Goal: Task Accomplishment & Management: Use online tool/utility

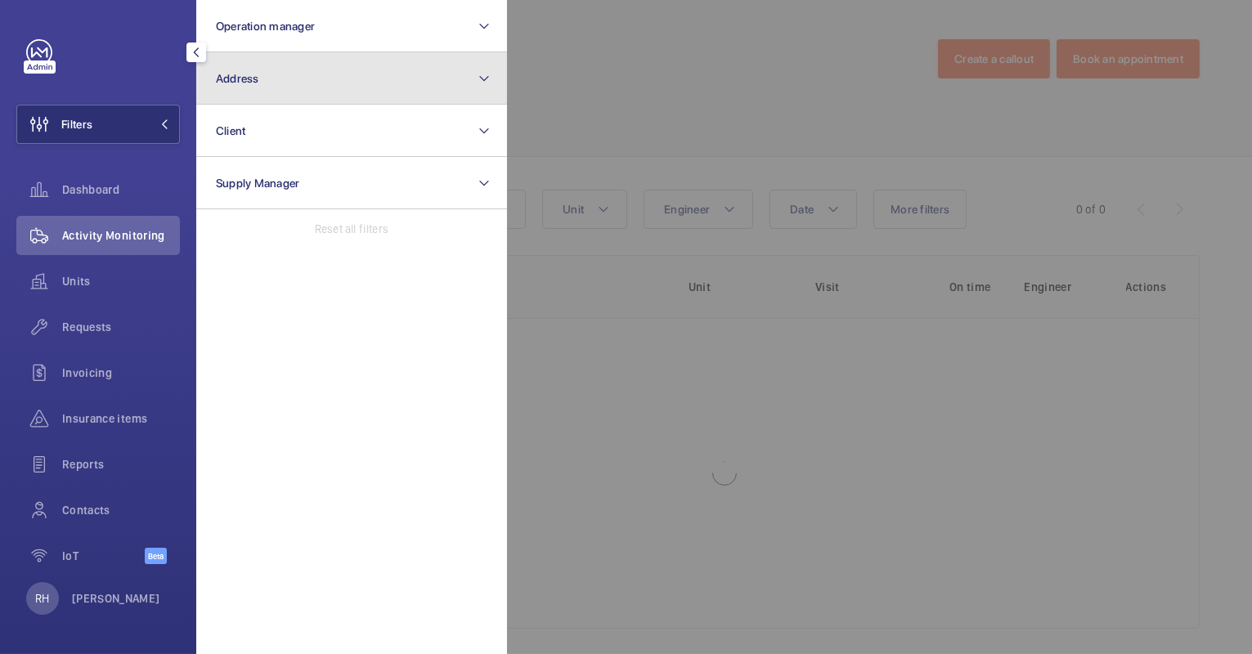
click at [322, 88] on button "Address" at bounding box center [351, 78] width 311 height 52
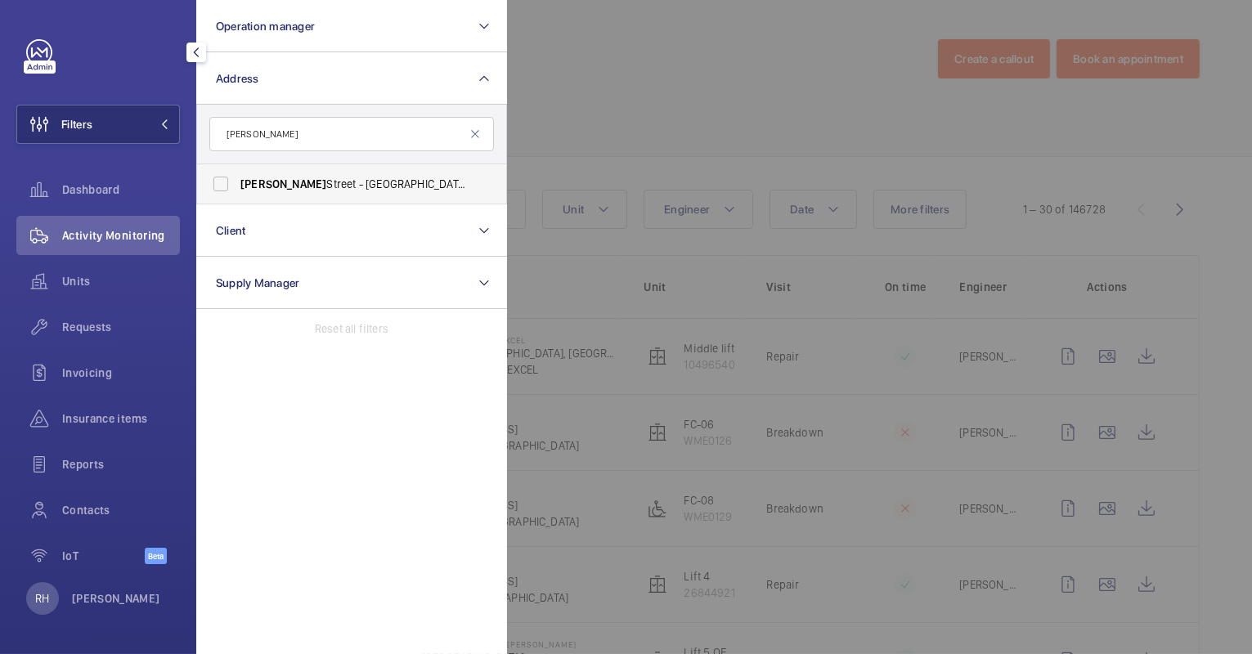
type input "[PERSON_NAME]"
click at [329, 179] on span "[PERSON_NAME][GEOGRAPHIC_DATA][STREET_ADDRESS][PERSON_NAME]" at bounding box center [353, 184] width 225 height 16
click at [237, 179] on input "[PERSON_NAME][GEOGRAPHIC_DATA][STREET_ADDRESS][PERSON_NAME]" at bounding box center [221, 184] width 33 height 33
checkbox input "true"
click at [629, 69] on div at bounding box center [1133, 327] width 1252 height 654
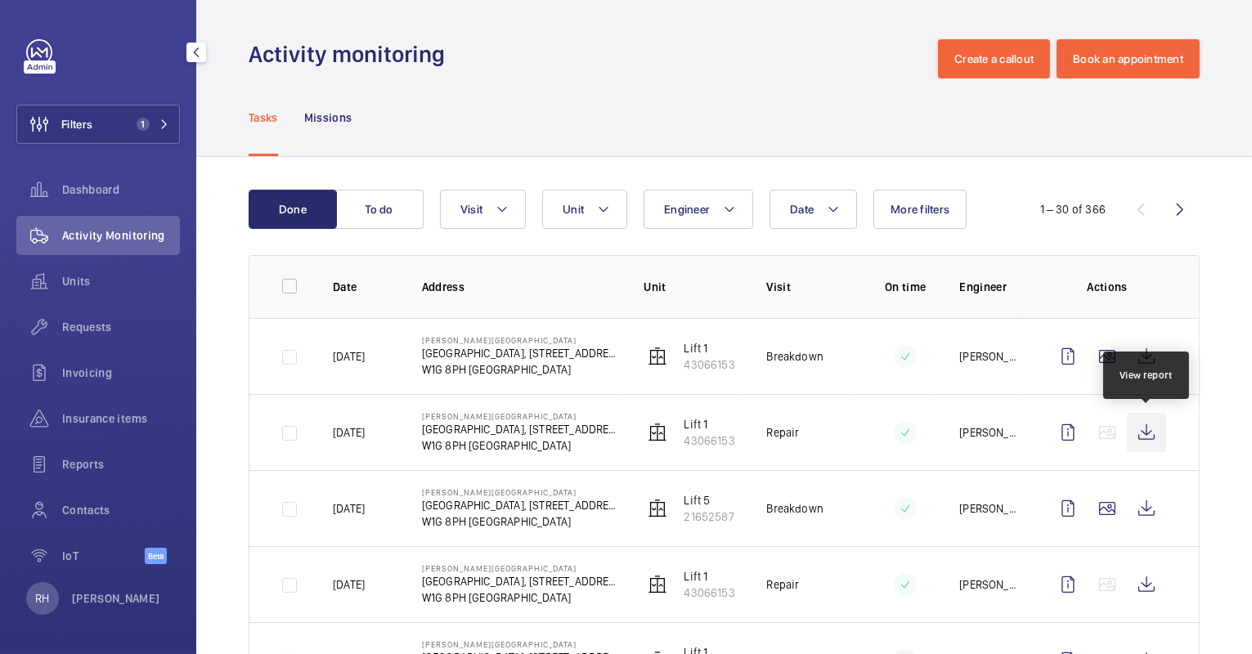
click at [1154, 433] on wm-front-icon-button at bounding box center [1146, 432] width 39 height 39
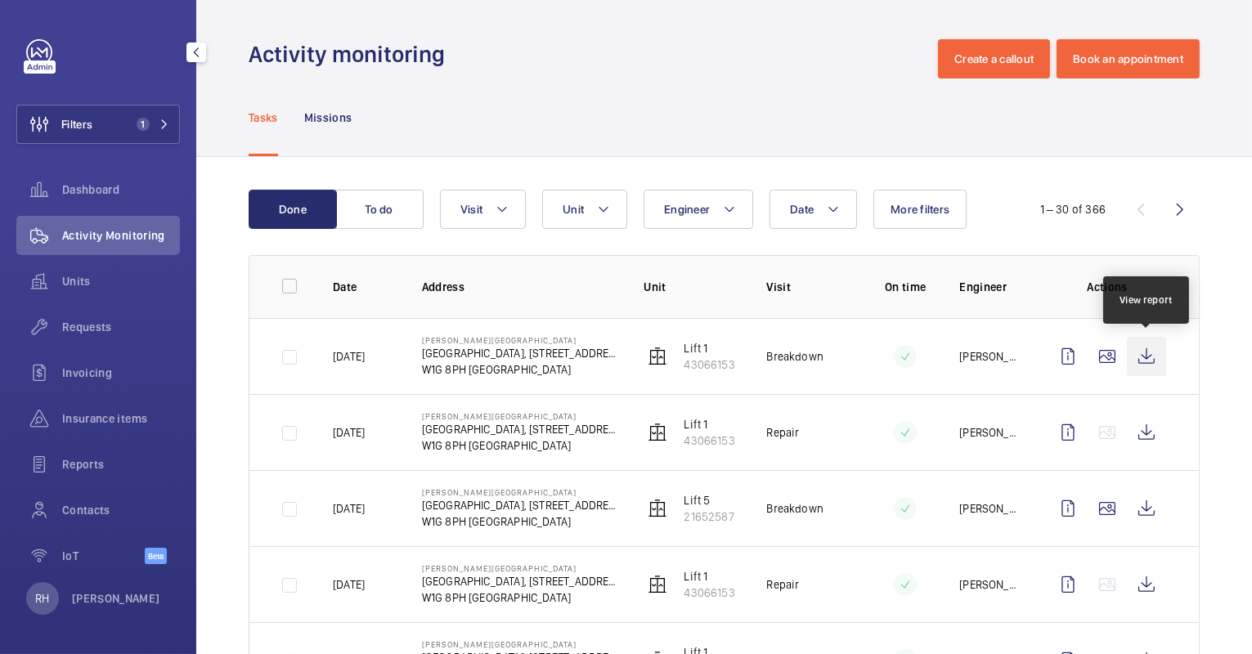
click at [1155, 358] on wm-front-icon-button at bounding box center [1146, 356] width 39 height 39
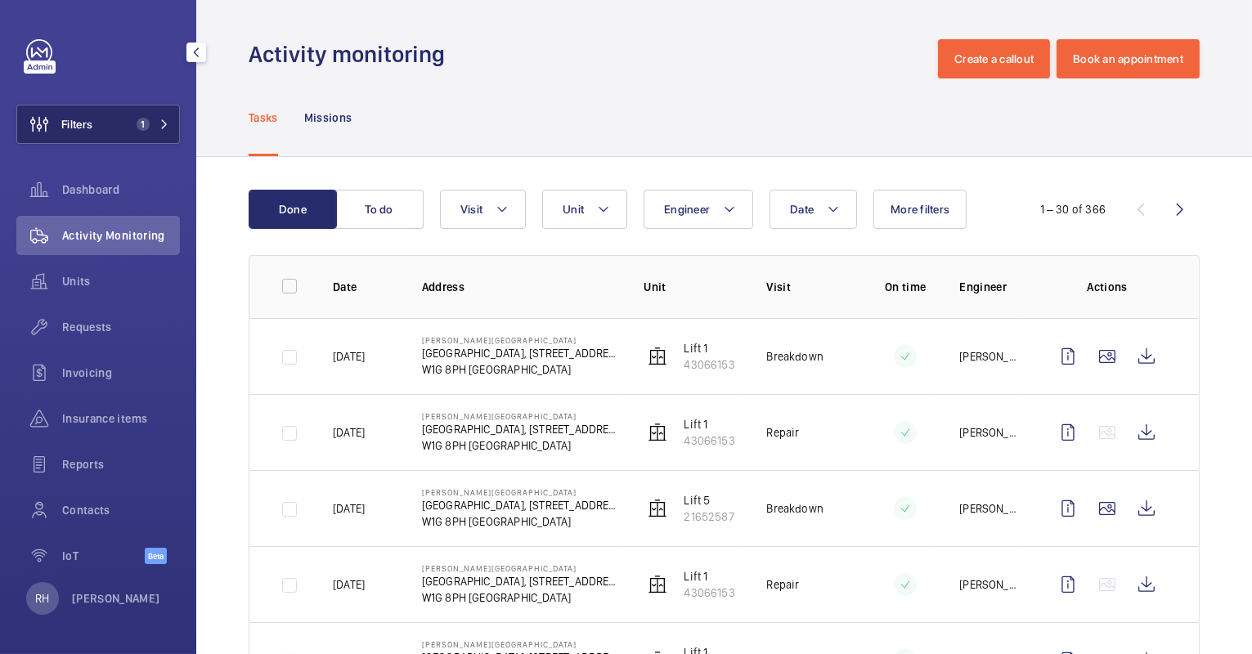
click at [138, 115] on button "Filters 1" at bounding box center [98, 124] width 164 height 39
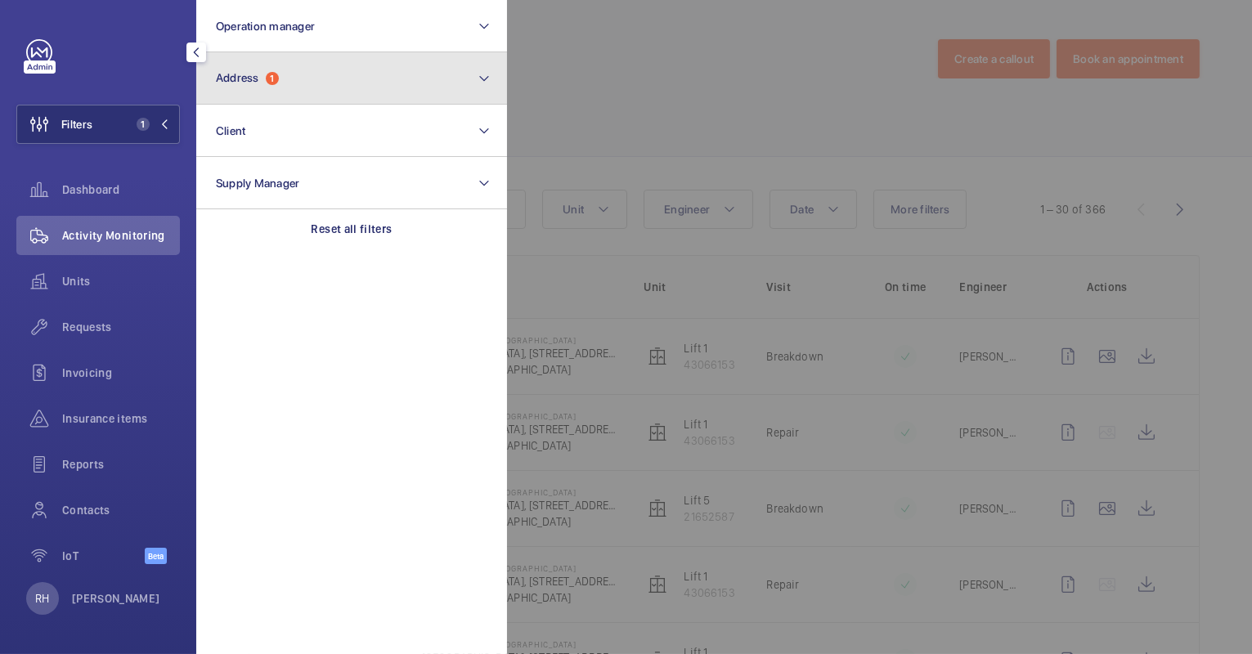
click at [272, 96] on button "Address 1" at bounding box center [351, 78] width 311 height 52
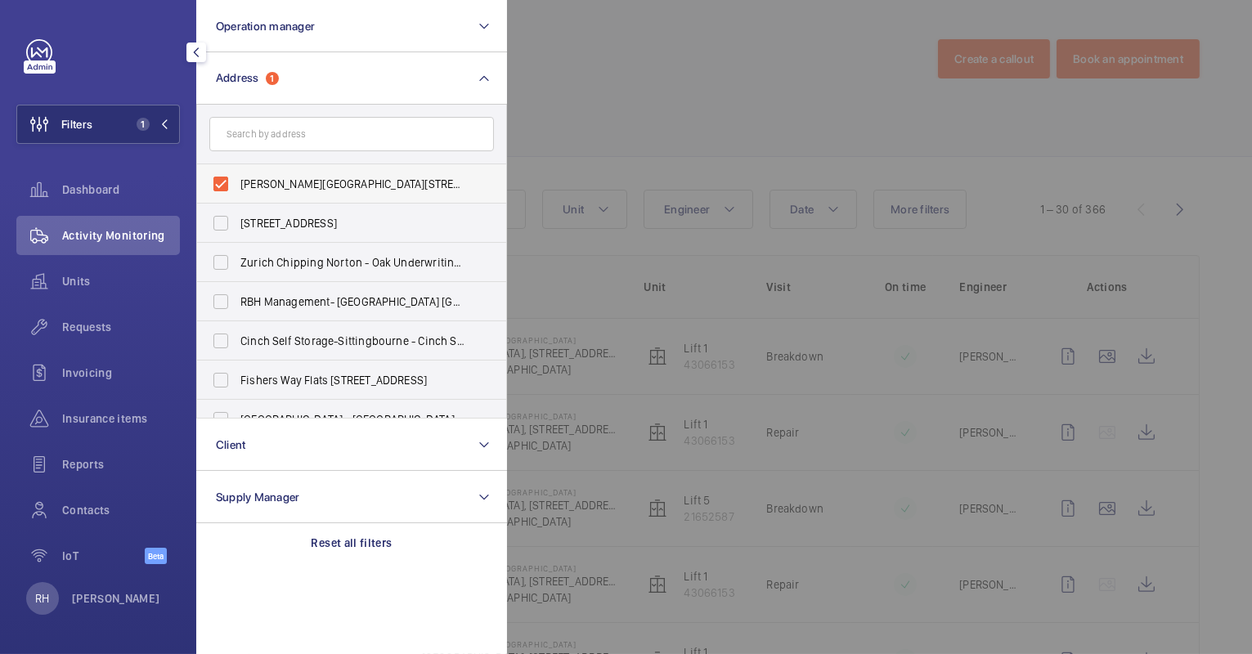
click at [307, 182] on span "[PERSON_NAME][GEOGRAPHIC_DATA][STREET_ADDRESS][PERSON_NAME]" at bounding box center [353, 184] width 225 height 16
click at [237, 182] on input "[PERSON_NAME][GEOGRAPHIC_DATA][STREET_ADDRESS][PERSON_NAME]" at bounding box center [221, 184] width 33 height 33
checkbox input "false"
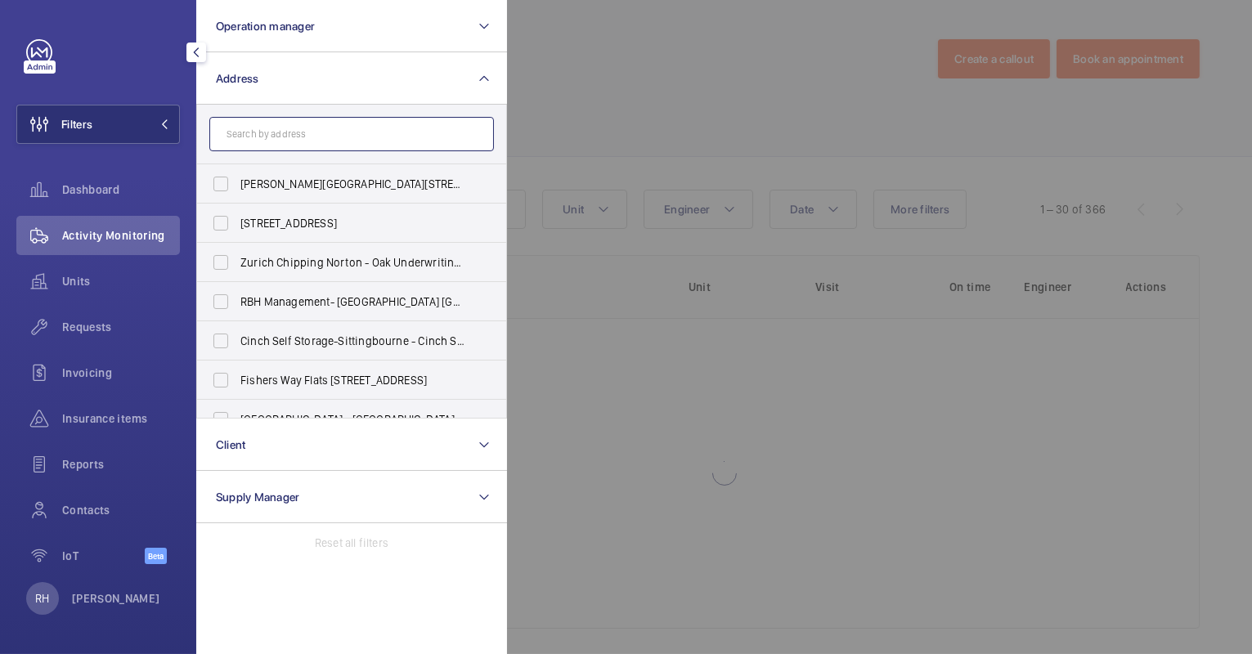
click at [307, 134] on input "text" at bounding box center [351, 134] width 285 height 34
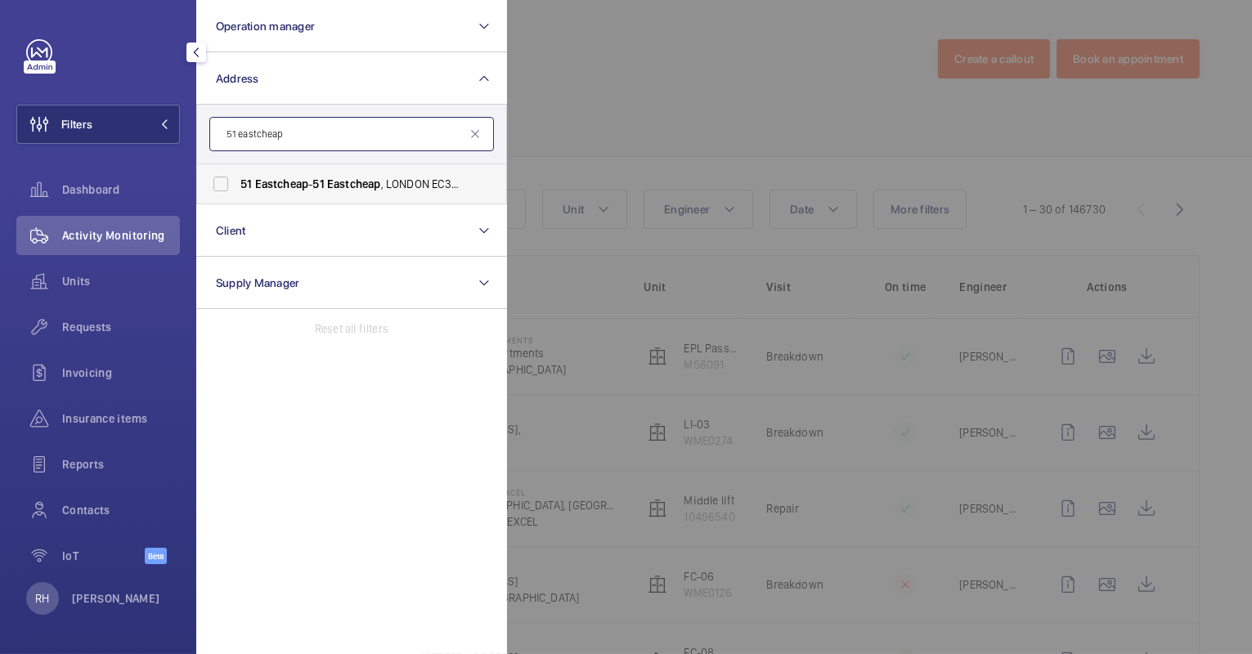
type input "51 eastcheap"
click at [331, 185] on span "[STREET_ADDRESS]" at bounding box center [353, 184] width 225 height 16
click at [237, 185] on input "[STREET_ADDRESS]" at bounding box center [221, 184] width 33 height 33
checkbox input "true"
click at [589, 105] on div at bounding box center [1133, 327] width 1252 height 654
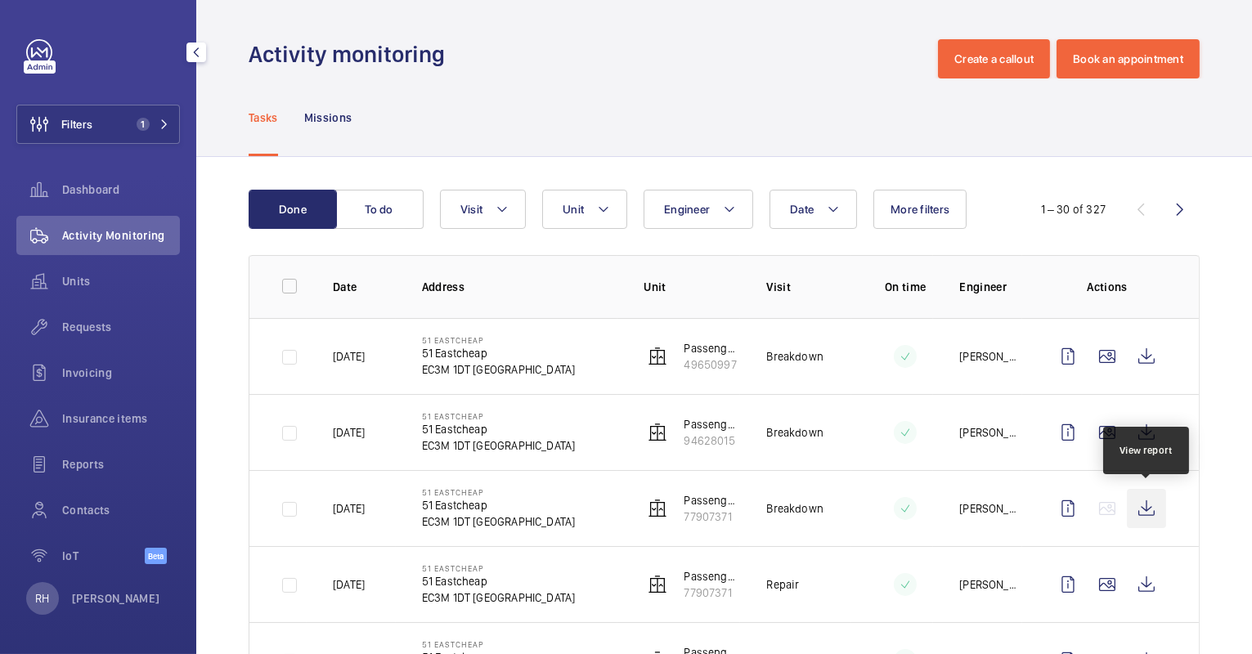
click at [1155, 506] on wm-front-icon-button at bounding box center [1146, 508] width 39 height 39
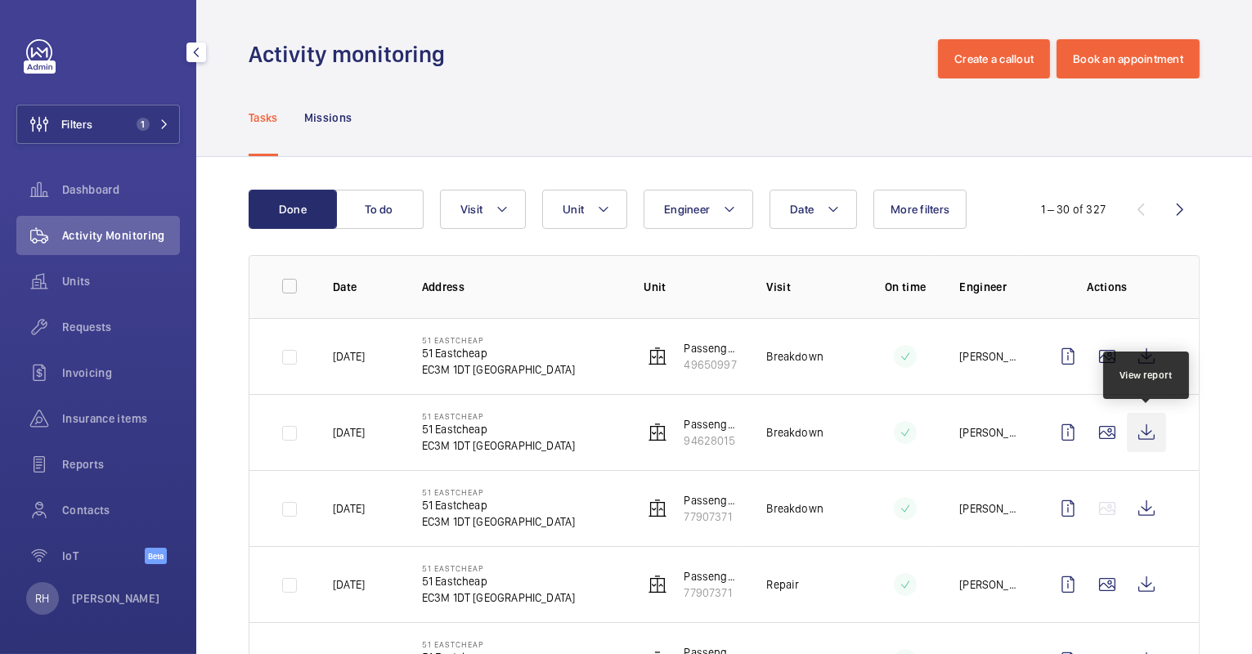
click at [1157, 432] on wm-front-icon-button at bounding box center [1146, 432] width 39 height 39
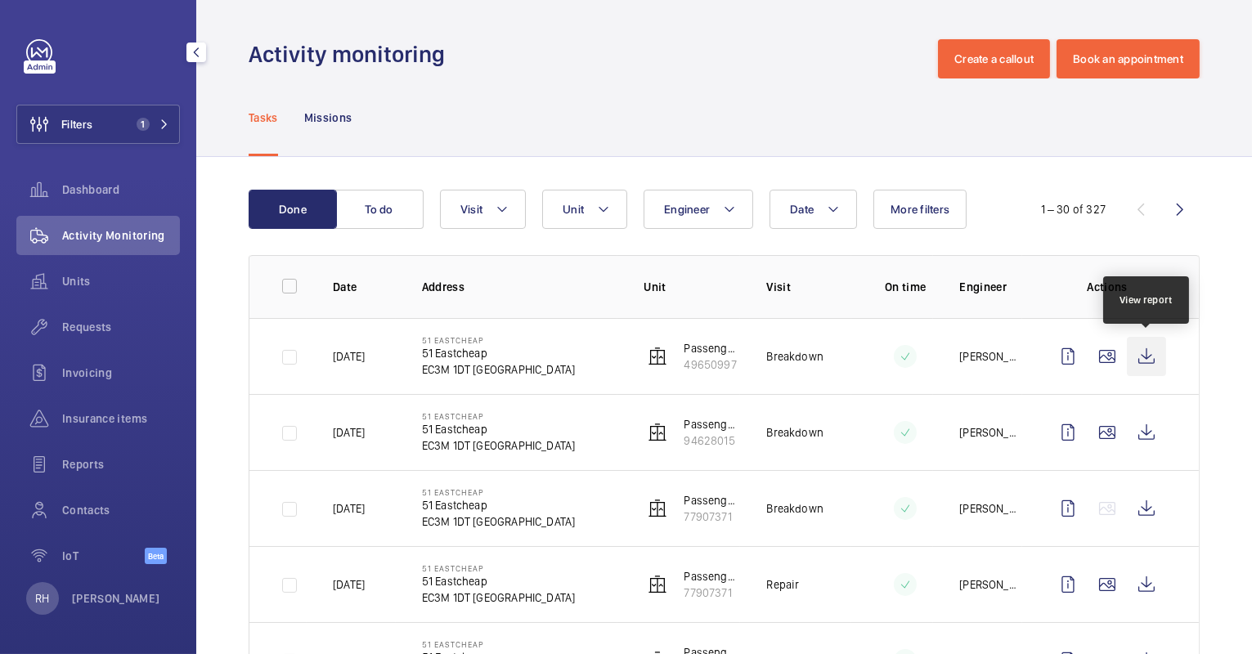
click at [1147, 361] on wm-front-icon-button at bounding box center [1146, 356] width 39 height 39
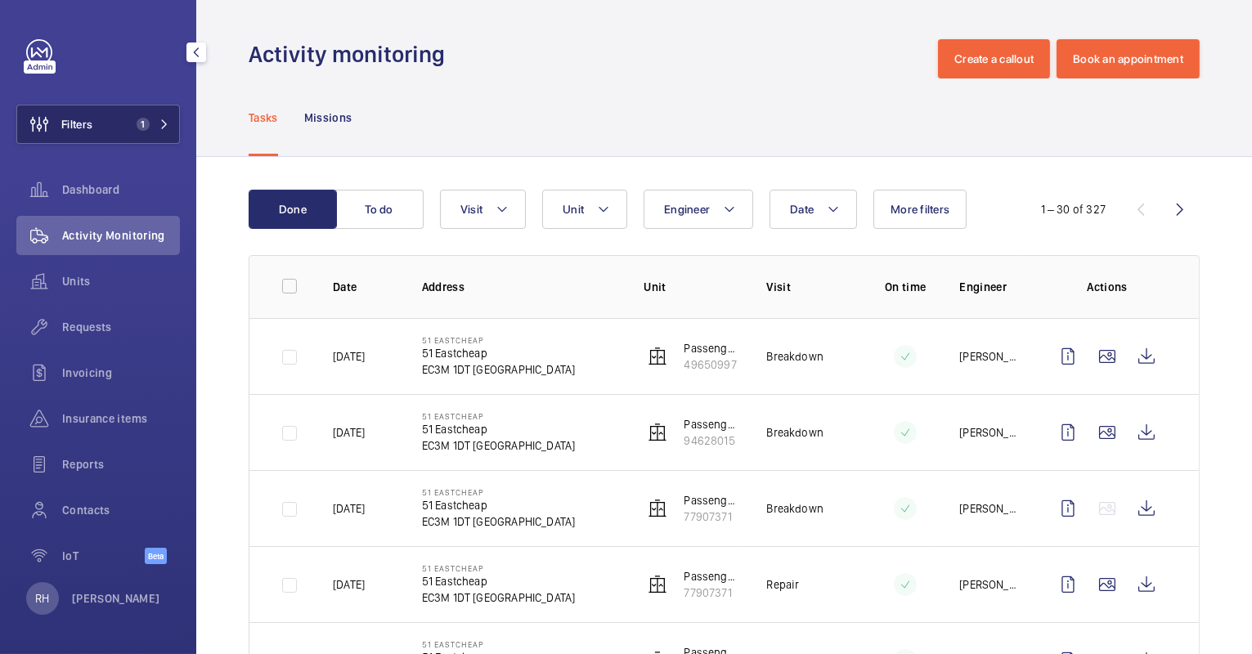
click at [141, 128] on span "1" at bounding box center [143, 124] width 13 height 13
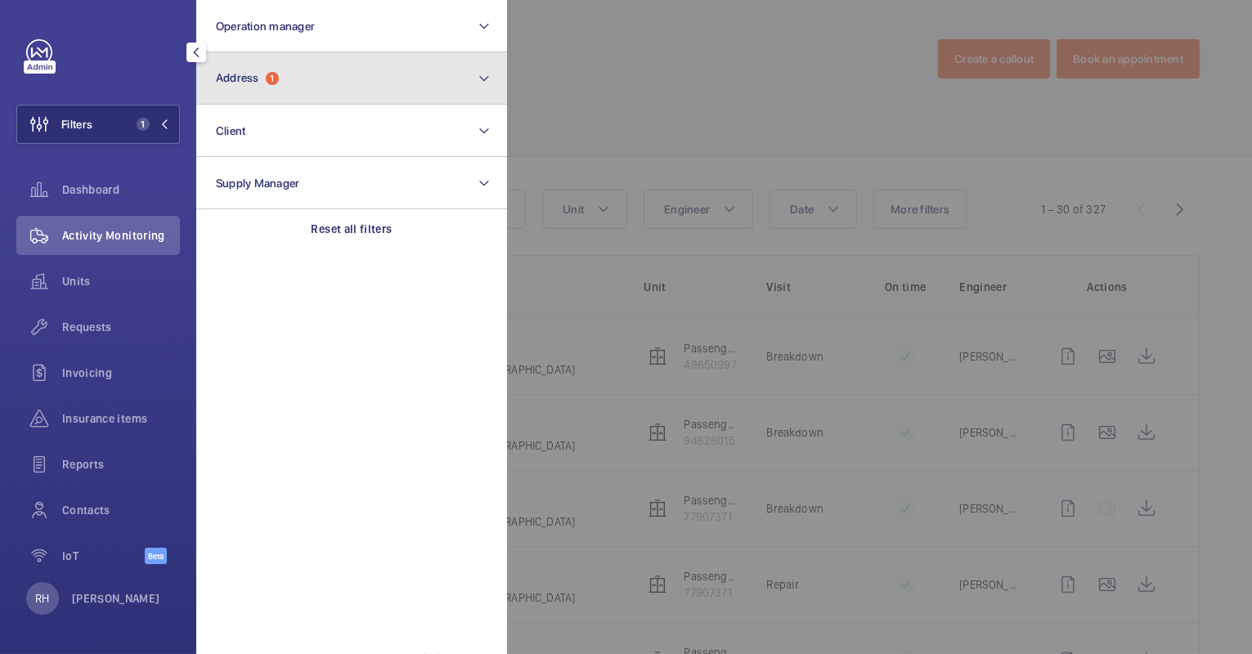
click at [306, 79] on button "Address 1" at bounding box center [351, 78] width 311 height 52
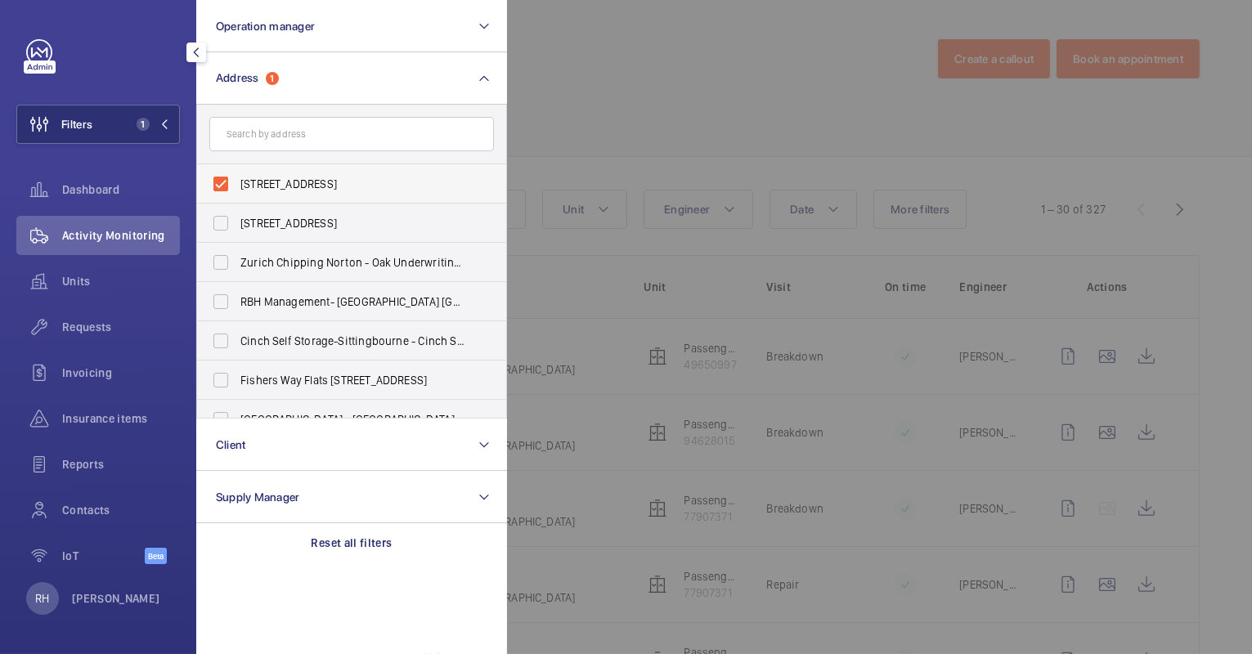
click at [286, 181] on span "[STREET_ADDRESS]" at bounding box center [353, 184] width 225 height 16
click at [237, 181] on input "[STREET_ADDRESS]" at bounding box center [221, 184] width 33 height 33
checkbox input "false"
click at [292, 135] on input "text" at bounding box center [351, 134] width 285 height 34
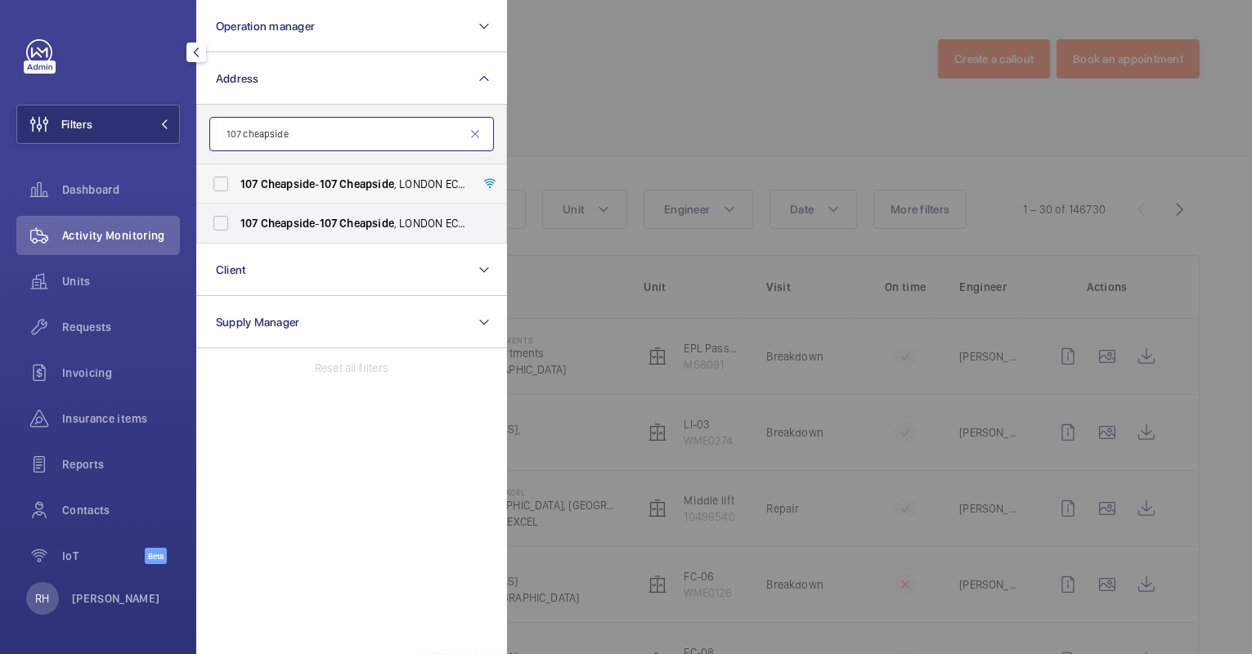
type input "107 cheapside"
click at [300, 183] on span "Cheapside" at bounding box center [288, 184] width 55 height 13
click at [237, 183] on input "[STREET_ADDRESS]" at bounding box center [221, 184] width 33 height 33
checkbox input "true"
click at [296, 210] on label "[STREET_ADDRESS]" at bounding box center [339, 223] width 285 height 39
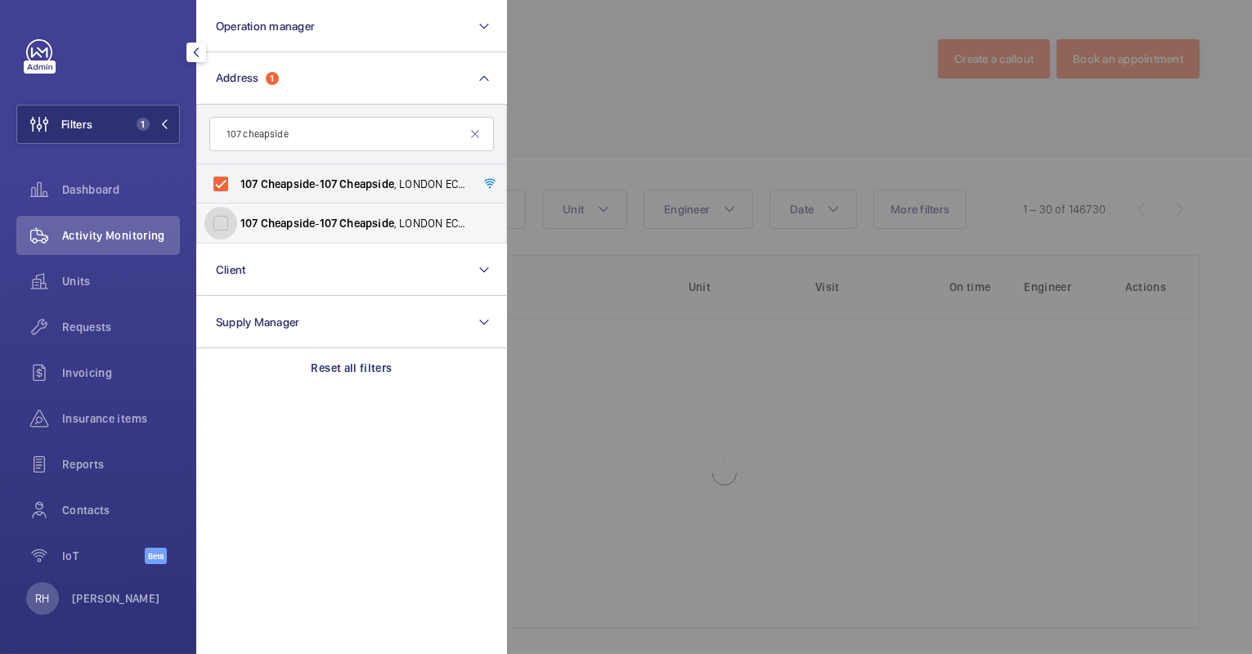
click at [237, 210] on input "[STREET_ADDRESS]" at bounding box center [221, 223] width 33 height 33
checkbox input "true"
click at [599, 84] on div at bounding box center [1133, 327] width 1252 height 654
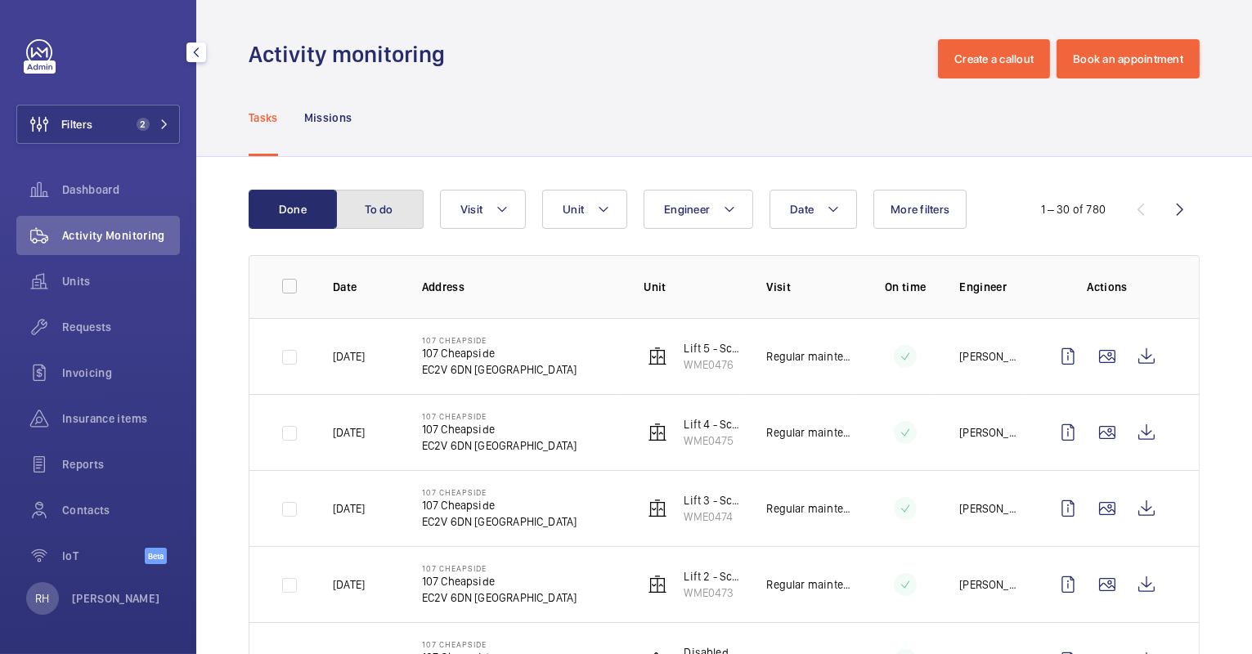
click at [393, 217] on button "To do" at bounding box center [379, 209] width 88 height 39
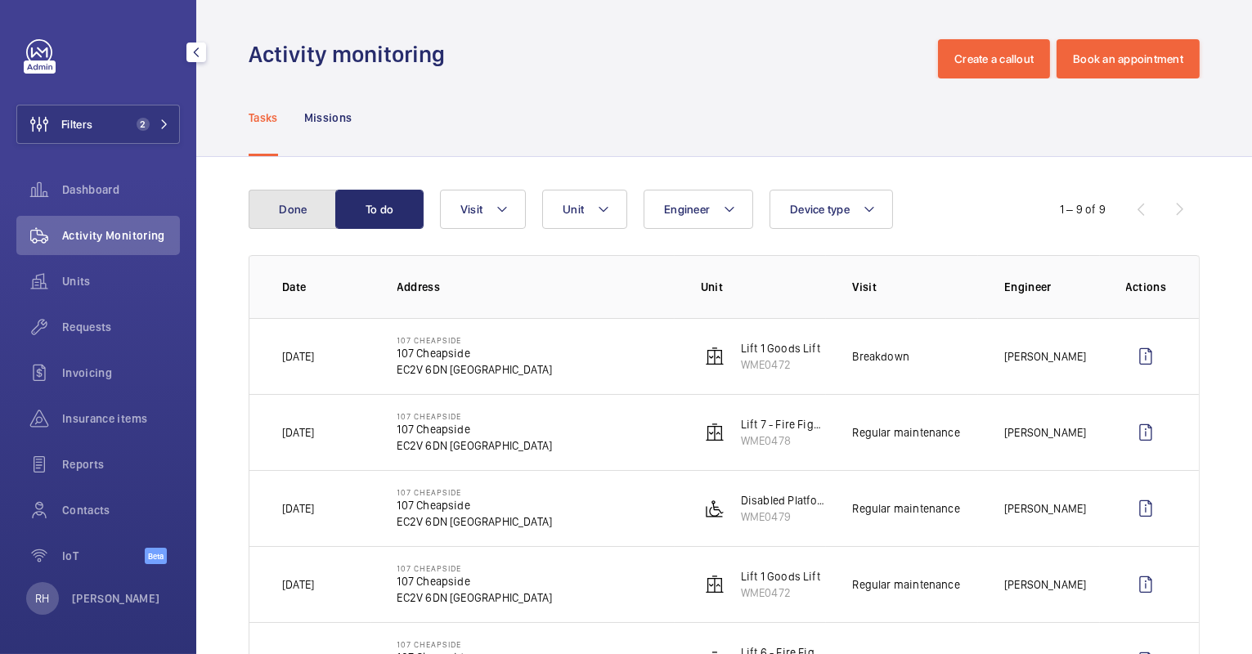
click at [292, 213] on button "Done" at bounding box center [293, 209] width 88 height 39
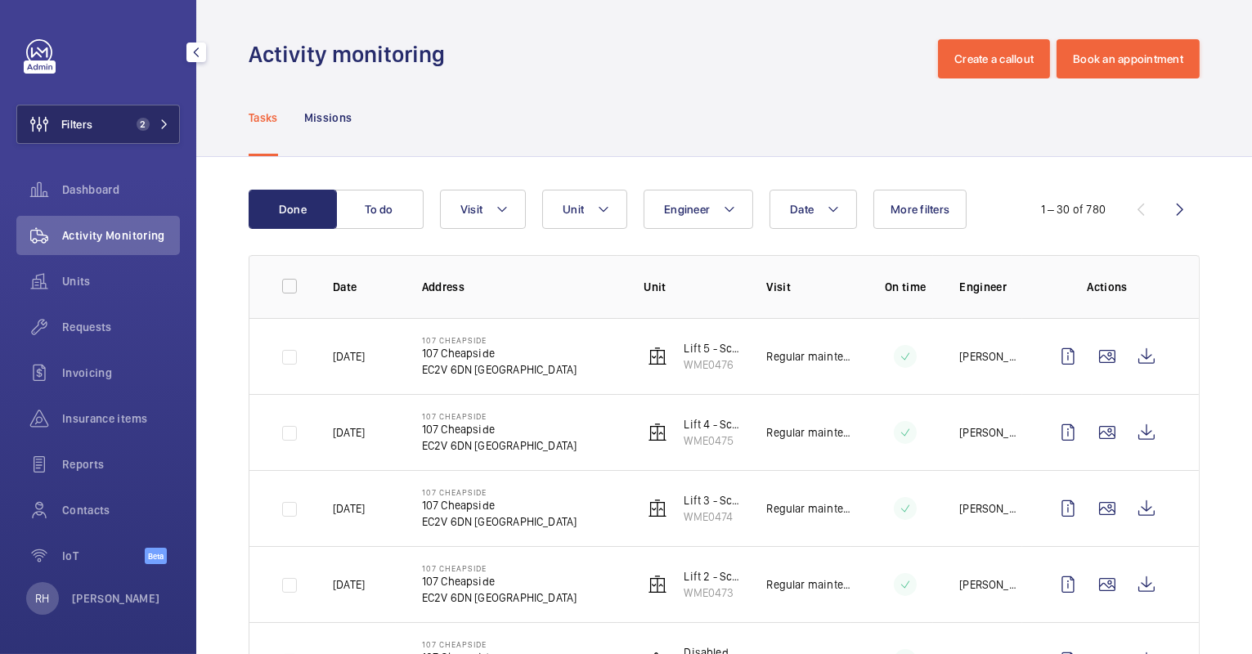
click at [134, 128] on span "2" at bounding box center [140, 124] width 20 height 13
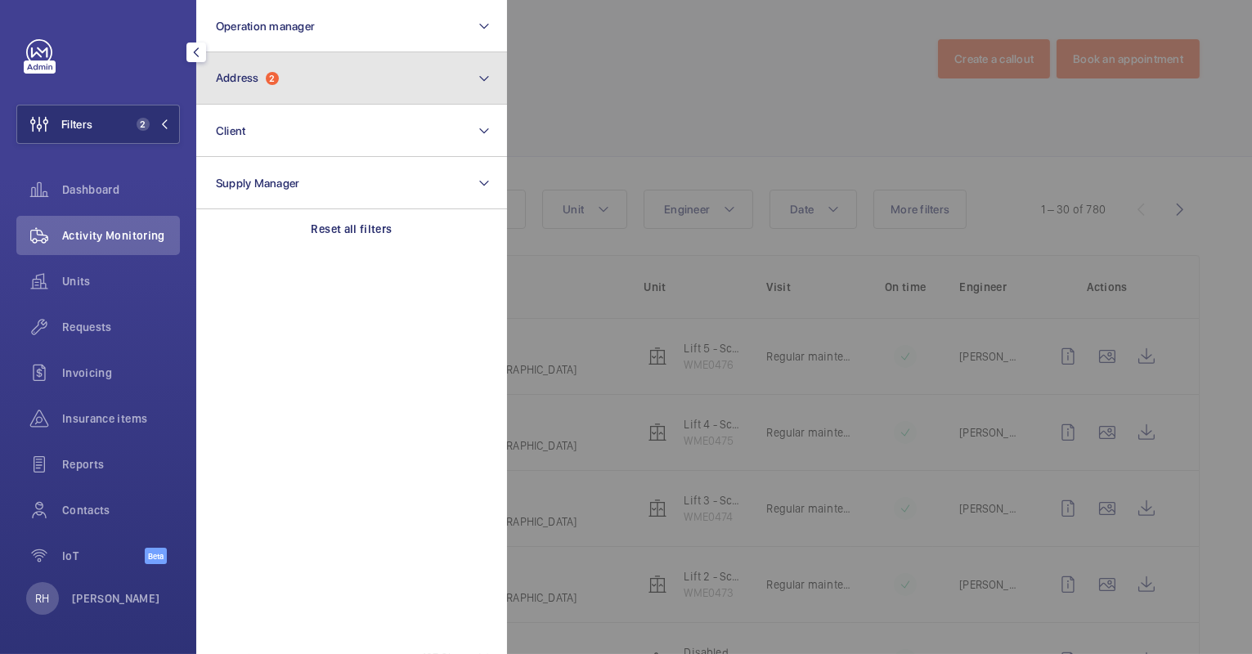
click at [332, 88] on button "Address 2" at bounding box center [351, 78] width 311 height 52
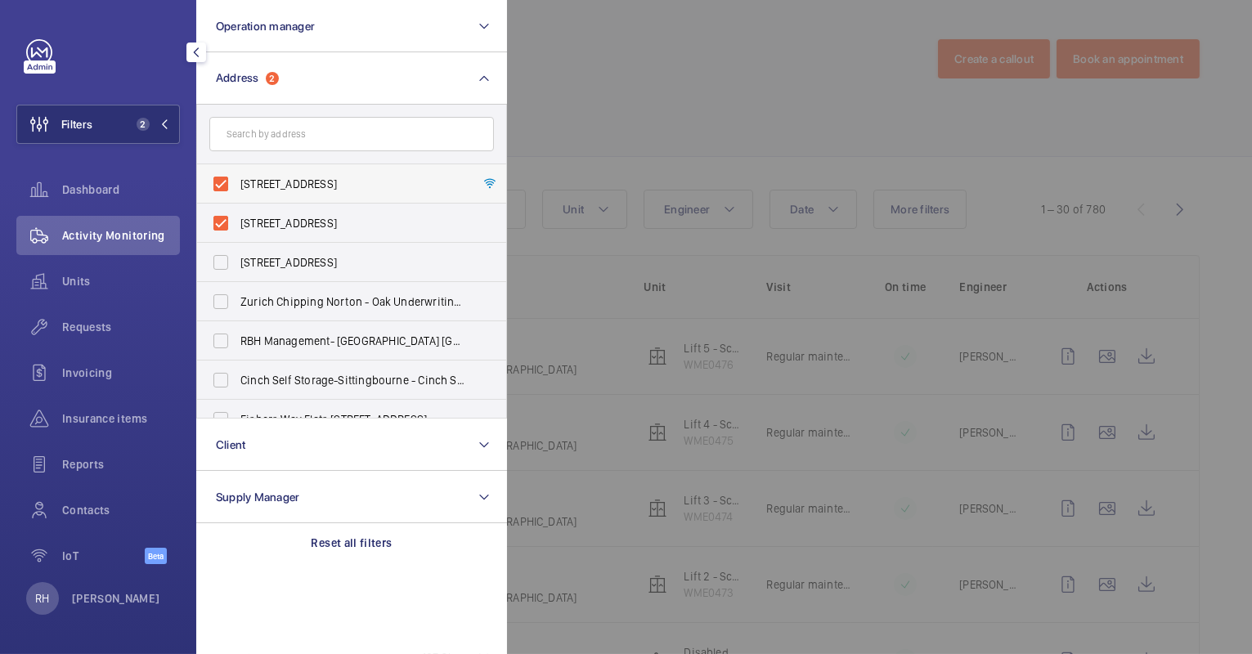
click at [281, 178] on span "[STREET_ADDRESS]" at bounding box center [353, 184] width 225 height 16
click at [237, 178] on input "[STREET_ADDRESS]" at bounding box center [221, 184] width 33 height 33
checkbox input "false"
click at [278, 219] on span "[STREET_ADDRESS]" at bounding box center [353, 223] width 225 height 16
click at [237, 219] on input "[STREET_ADDRESS]" at bounding box center [221, 223] width 33 height 33
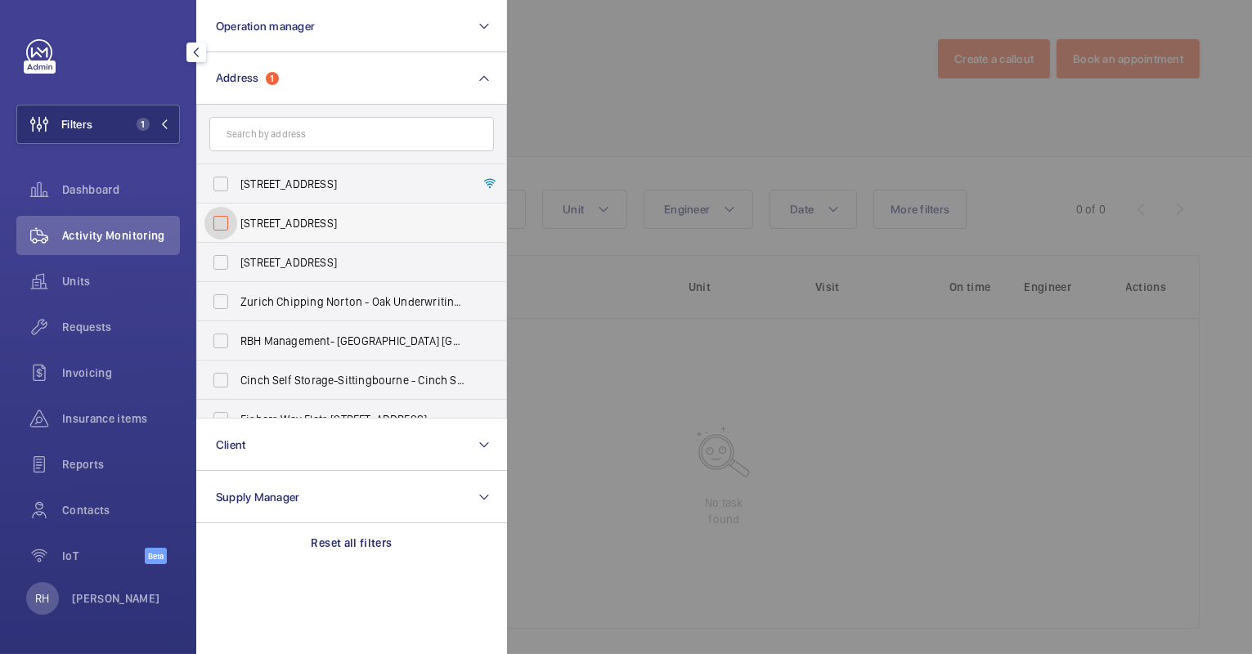
checkbox input "false"
click at [290, 133] on input "text" at bounding box center [351, 134] width 285 height 34
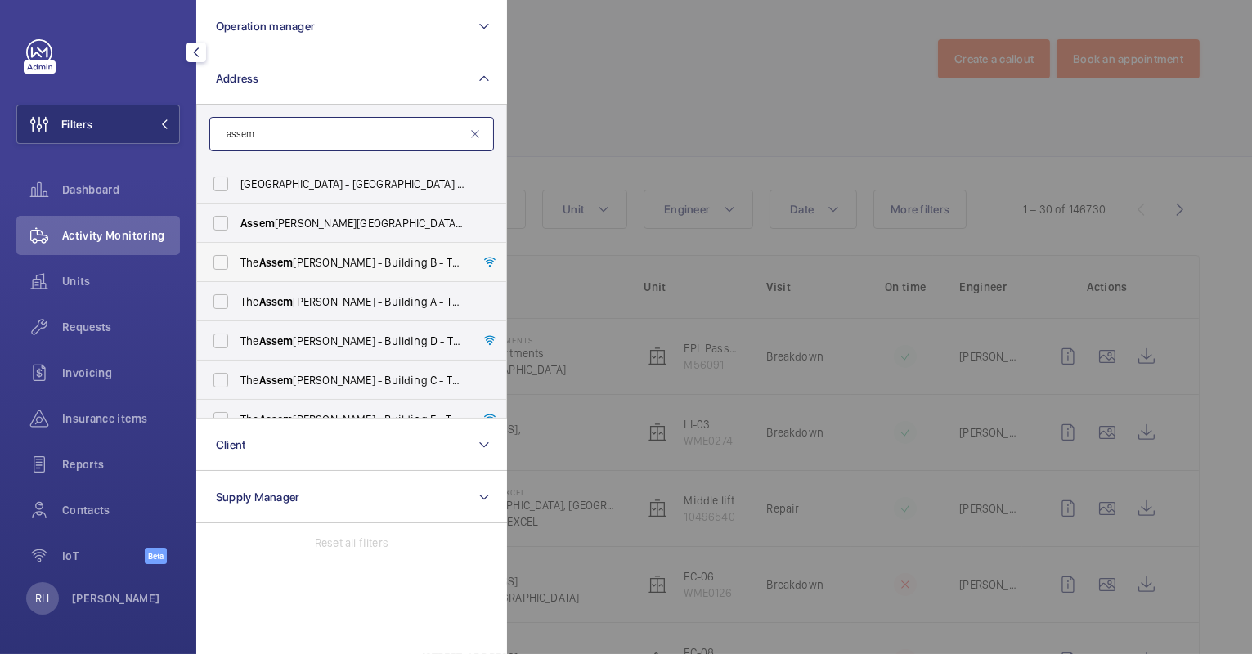
type input "assem"
click at [324, 253] on label "The [PERSON_NAME] - Building [STREET_ADDRESS][PERSON_NAME]" at bounding box center [339, 262] width 285 height 39
click at [237, 253] on input "The [PERSON_NAME] - Building [STREET_ADDRESS][PERSON_NAME]" at bounding box center [221, 262] width 33 height 33
checkbox input "true"
click at [325, 297] on span "The [PERSON_NAME] - Building A - [STREET_ADDRESS][PERSON_NAME]" at bounding box center [353, 302] width 225 height 16
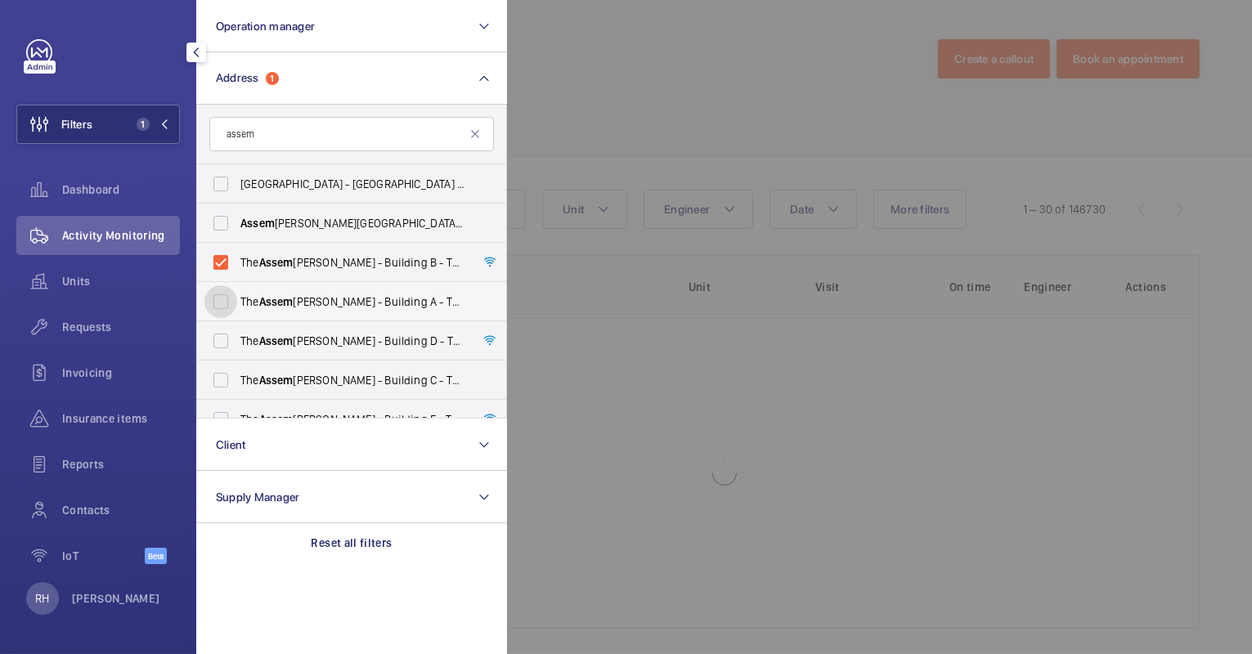
click at [237, 297] on input "The [PERSON_NAME] - Building A - [STREET_ADDRESS][PERSON_NAME]" at bounding box center [221, 302] width 33 height 33
checkbox input "true"
click at [326, 337] on span "The [PERSON_NAME] - Building D - [STREET_ADDRESS][PERSON_NAME]" at bounding box center [353, 341] width 225 height 16
click at [237, 337] on input "The [PERSON_NAME] - Building D - [STREET_ADDRESS][PERSON_NAME]" at bounding box center [221, 341] width 33 height 33
checkbox input "true"
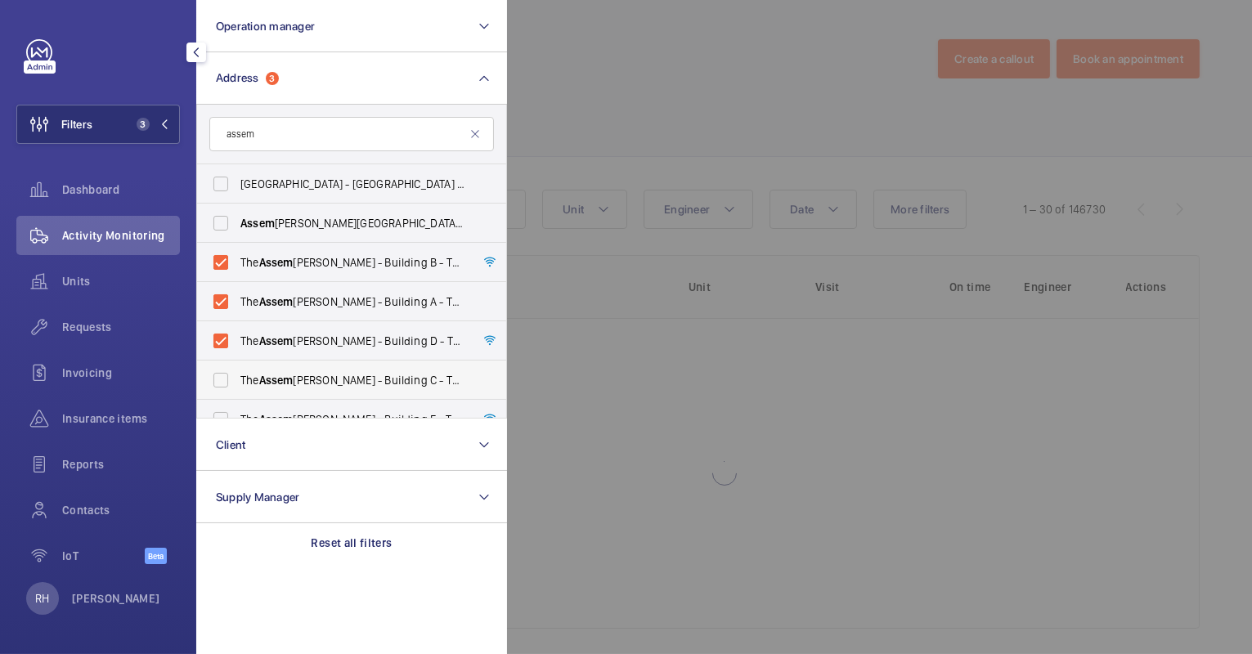
click at [331, 372] on span "The [PERSON_NAME] - Building [STREET_ADDRESS][PERSON_NAME]" at bounding box center [353, 380] width 225 height 16
click at [237, 372] on input "The [PERSON_NAME] - Building [STREET_ADDRESS][PERSON_NAME]" at bounding box center [221, 380] width 33 height 33
checkbox input "true"
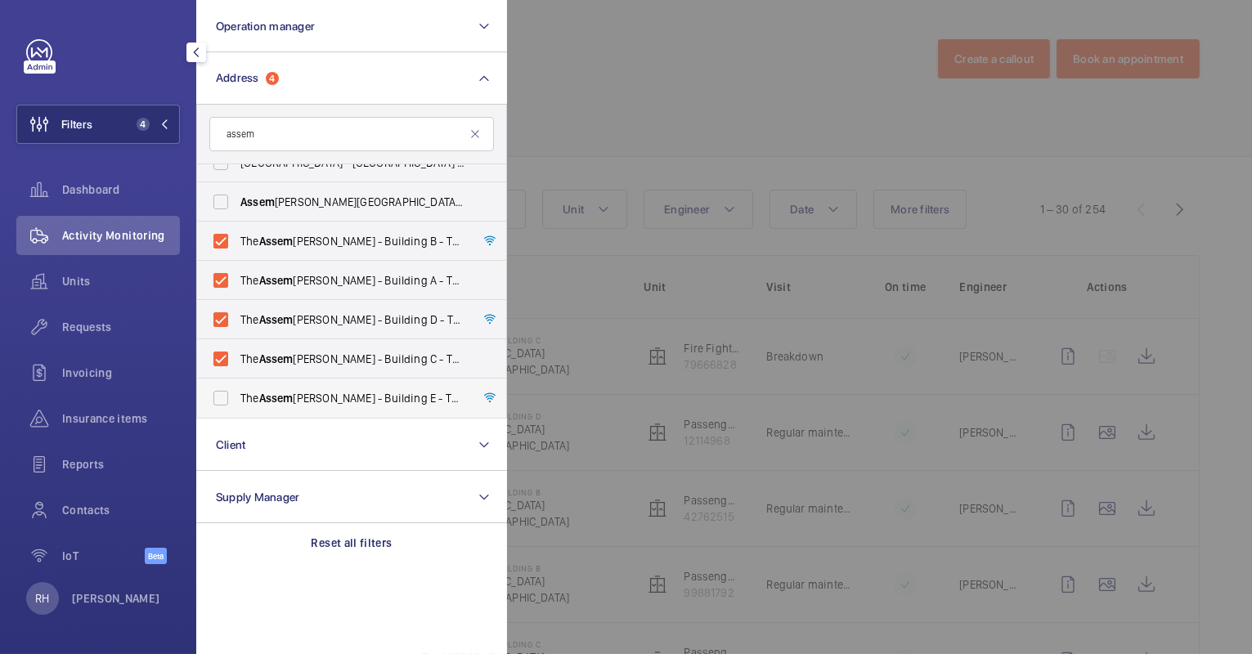
click at [327, 402] on span "The [PERSON_NAME] - Building E - [STREET_ADDRESS][PERSON_NAME]" at bounding box center [353, 398] width 225 height 16
click at [237, 402] on input "The [PERSON_NAME] - Building E - [STREET_ADDRESS][PERSON_NAME]" at bounding box center [221, 398] width 33 height 33
checkbox input "true"
click at [666, 83] on div at bounding box center [1133, 327] width 1252 height 654
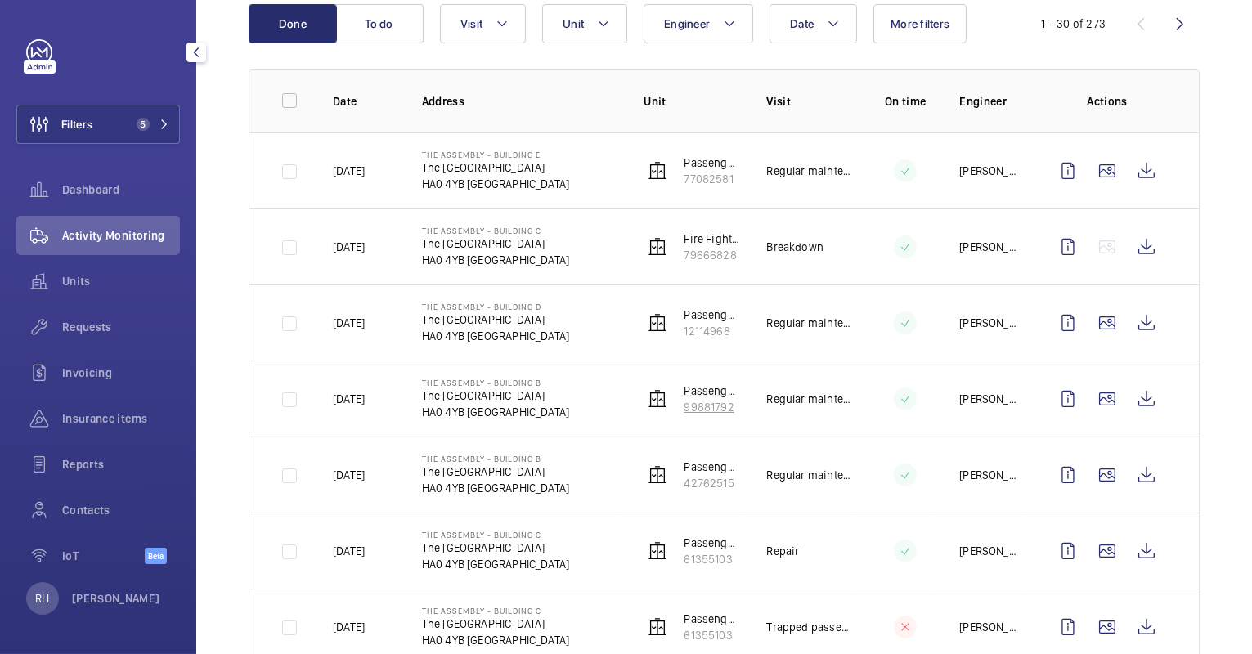
scroll to position [193, 0]
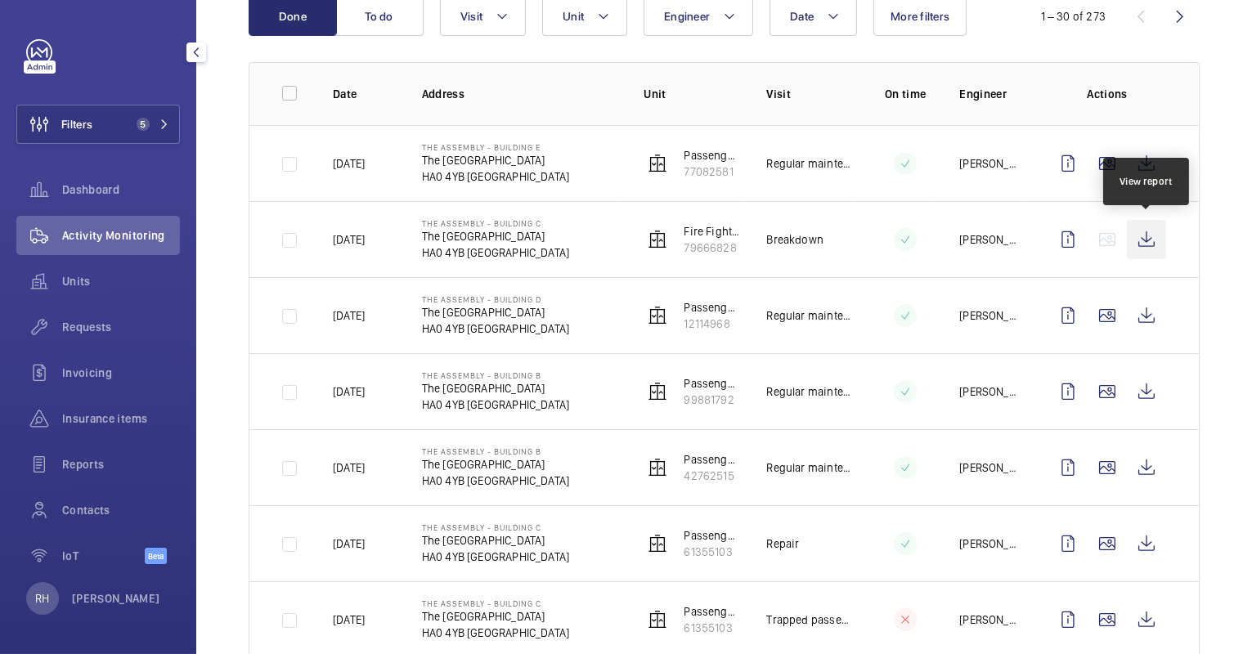
click at [1149, 242] on wm-front-icon-button at bounding box center [1146, 239] width 39 height 39
